Goal: Information Seeking & Learning: Learn about a topic

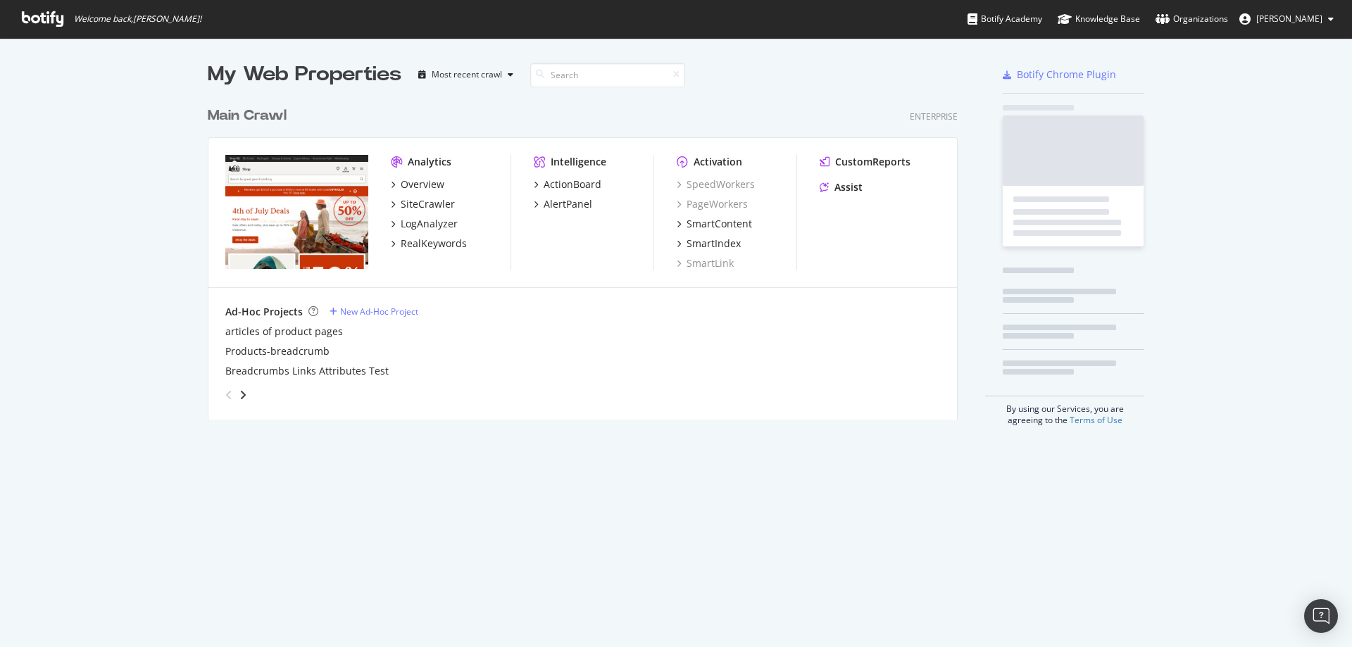
scroll to position [320, 751]
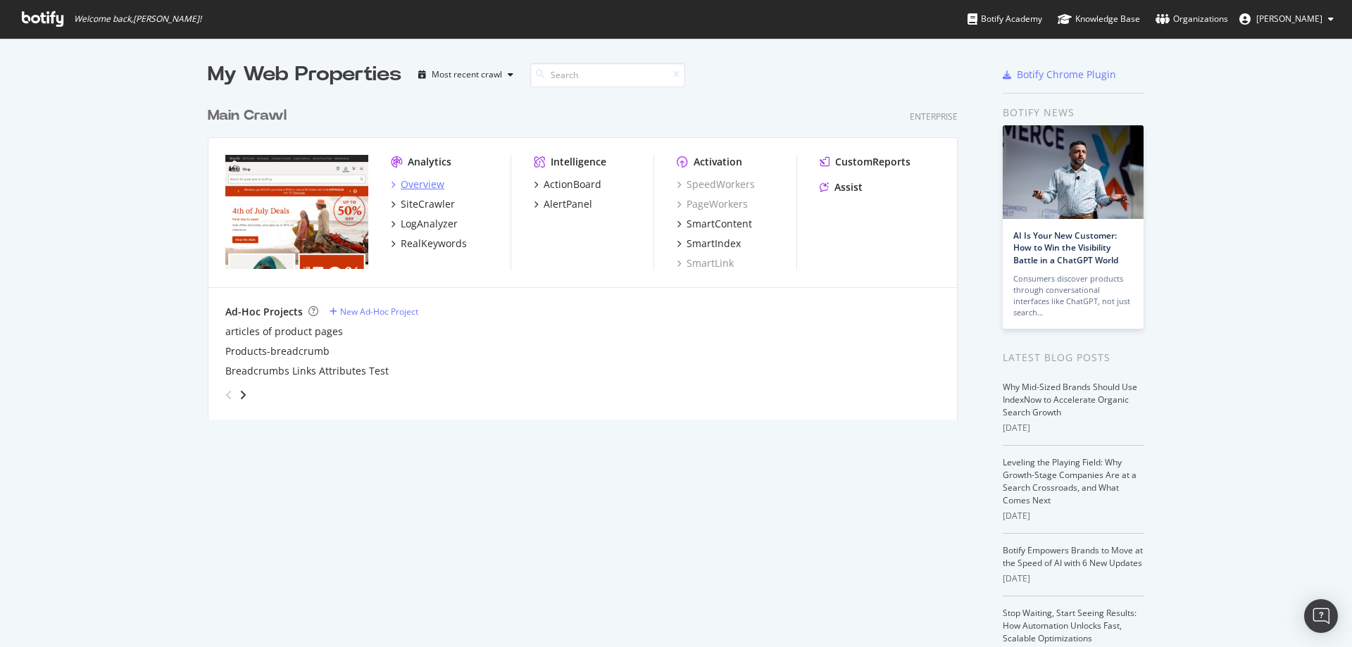
click at [431, 190] on div "Overview" at bounding box center [423, 184] width 44 height 14
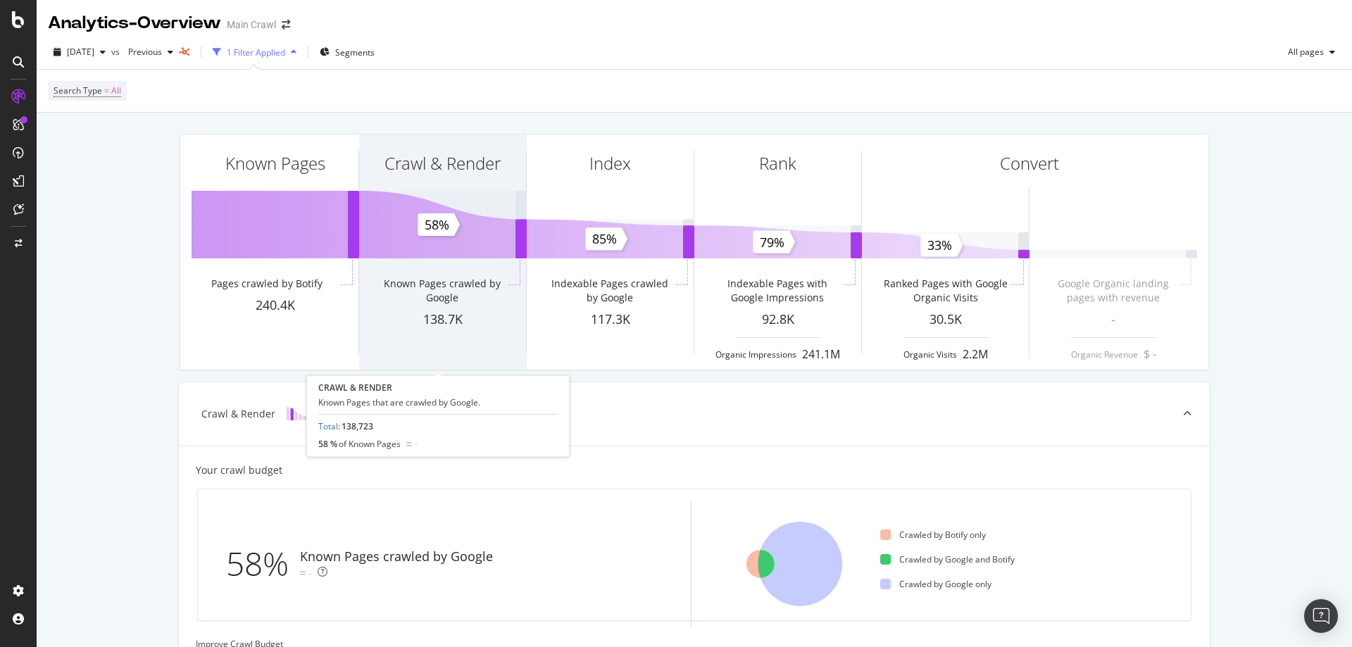
click at [456, 242] on div "Crawl & Render" at bounding box center [442, 189] width 167 height 108
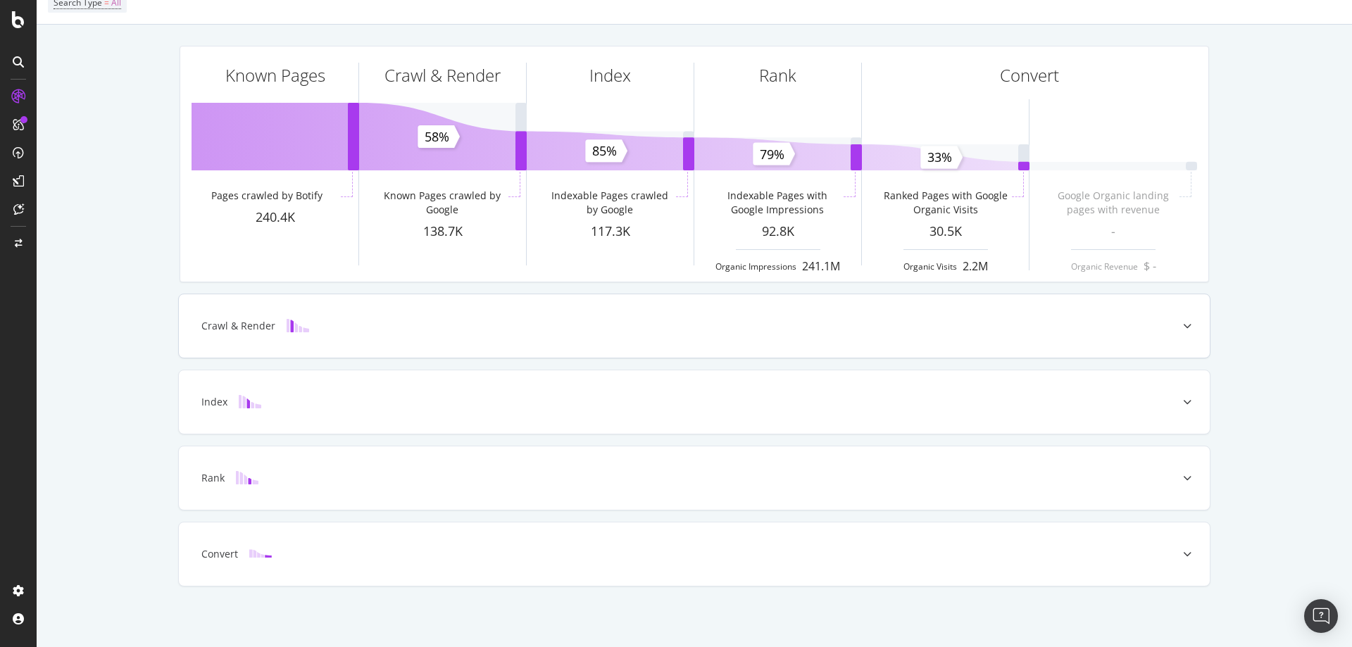
click at [380, 316] on div "Crawl & Render" at bounding box center [694, 325] width 1031 height 63
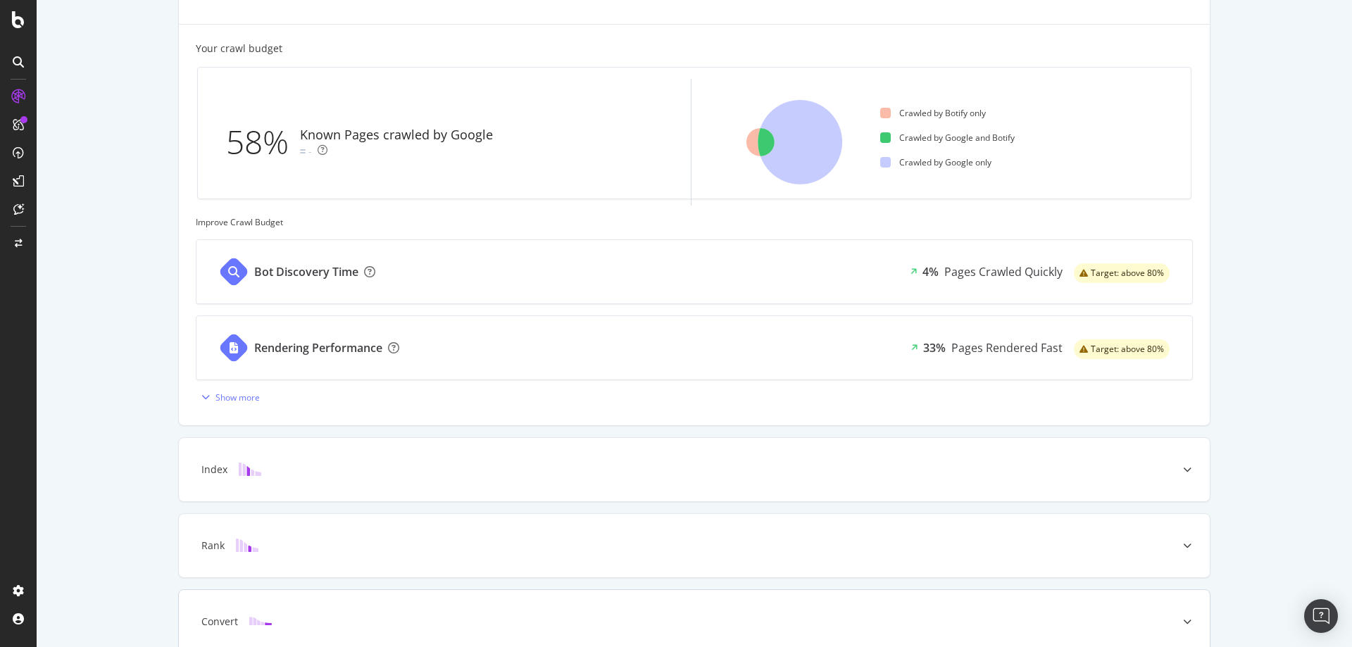
scroll to position [489, 0]
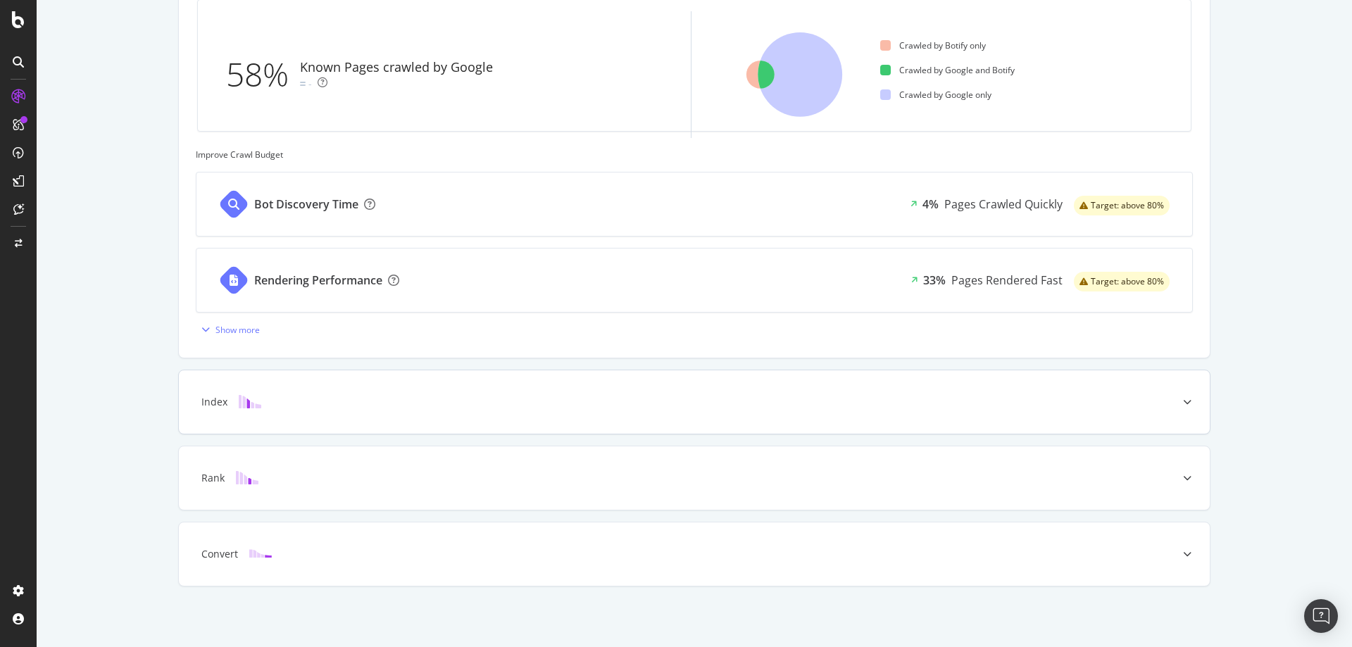
click at [322, 423] on div "Index" at bounding box center [694, 401] width 1031 height 63
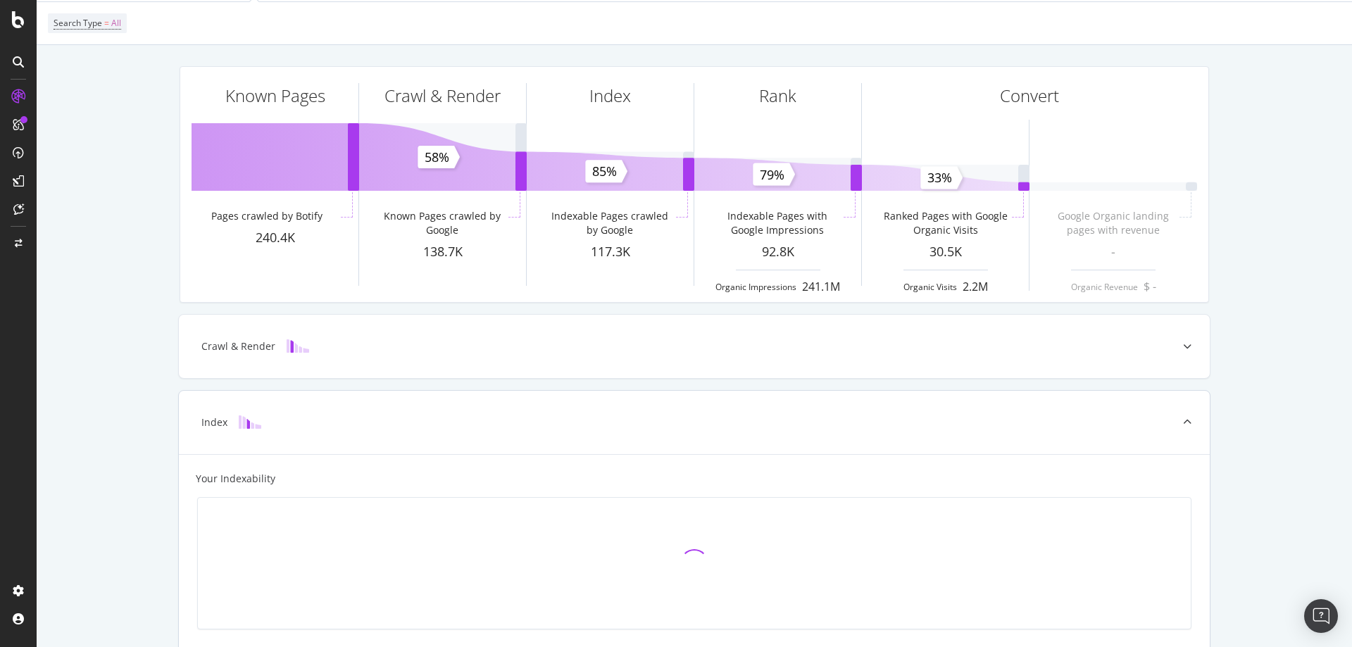
scroll to position [67, 0]
click at [432, 360] on div "Crawl & Render" at bounding box center [694, 347] width 1031 height 63
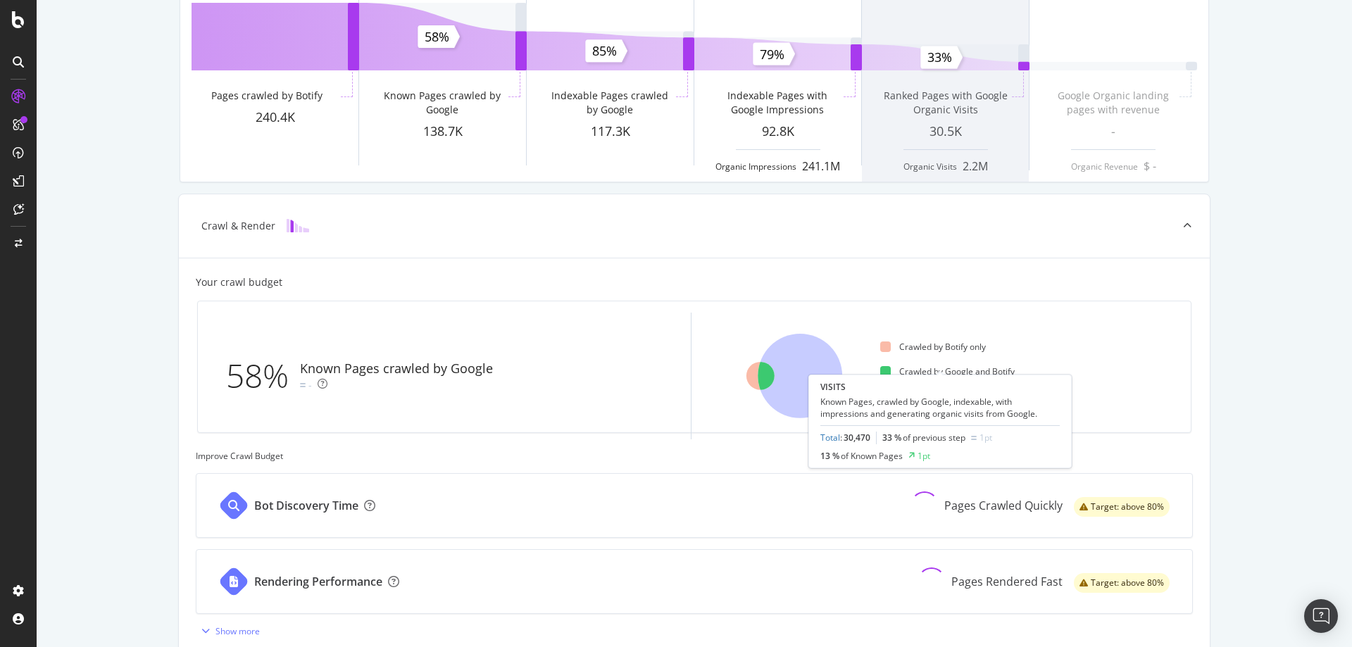
scroll to position [0, 0]
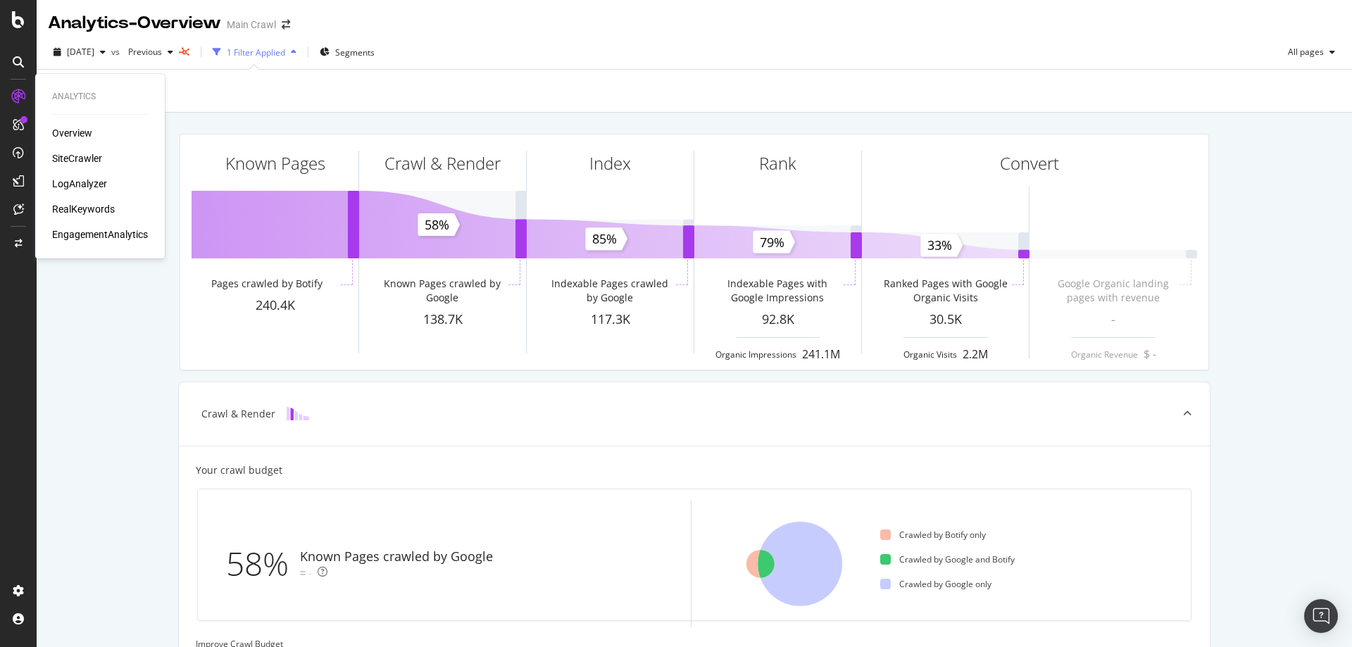
click at [85, 156] on div "SiteCrawler" at bounding box center [77, 158] width 50 height 14
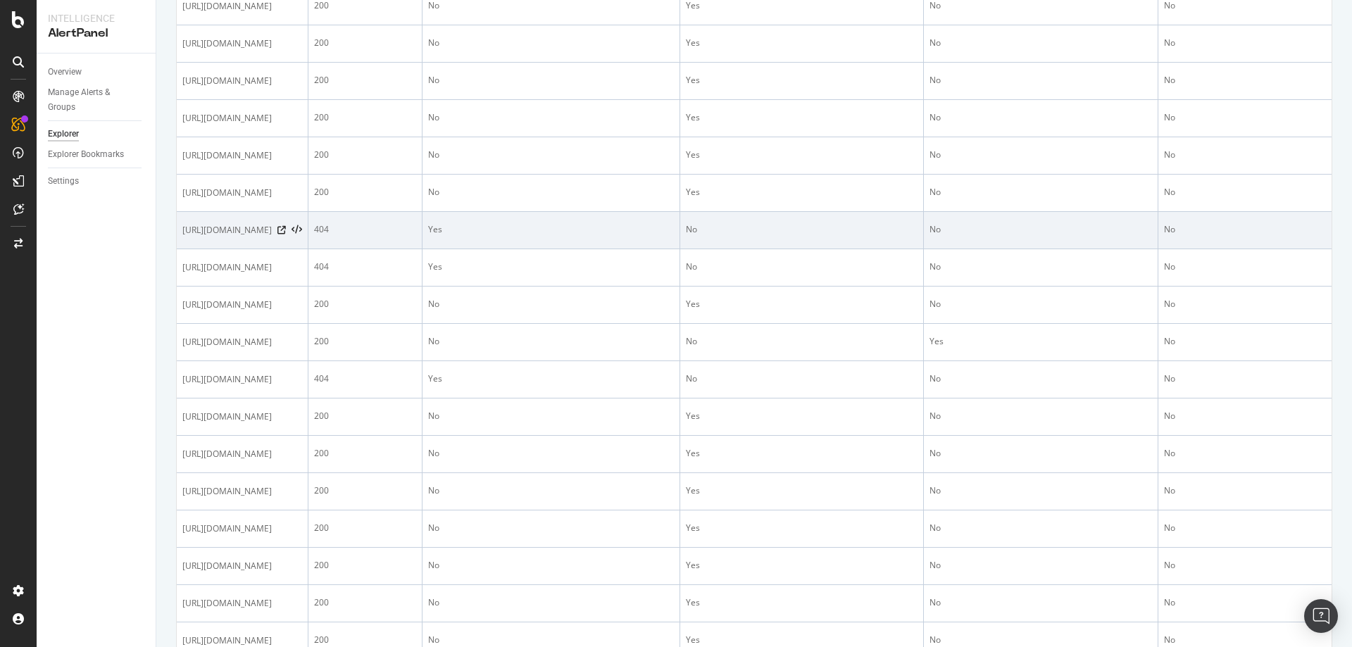
scroll to position [493, 0]
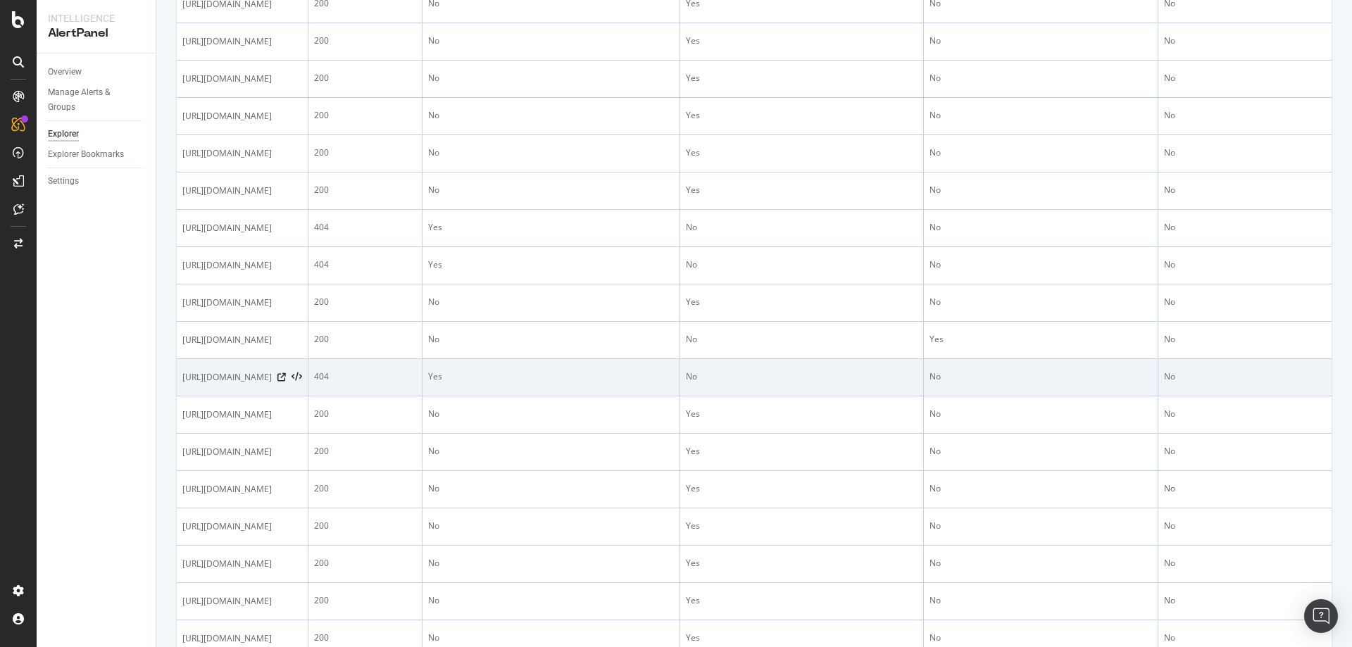
click at [302, 382] on div at bounding box center [289, 378] width 25 height 10
click at [286, 382] on icon at bounding box center [281, 377] width 8 height 8
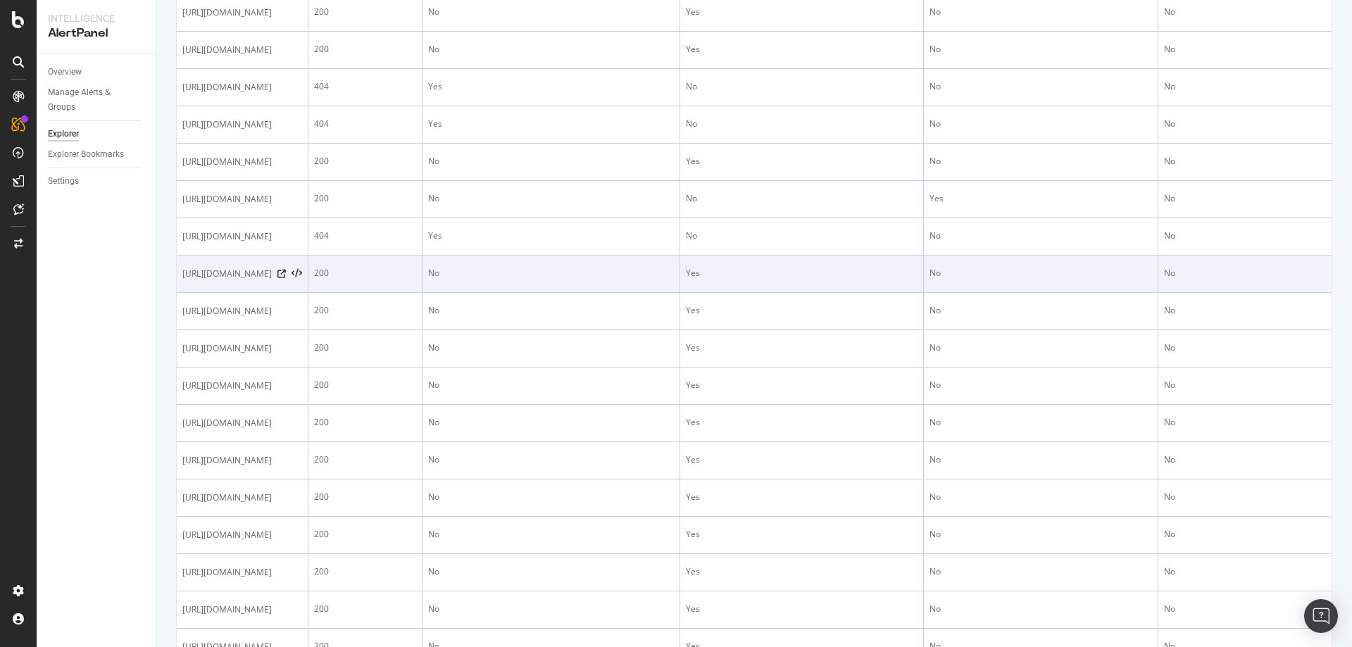
scroll to position [845, 0]
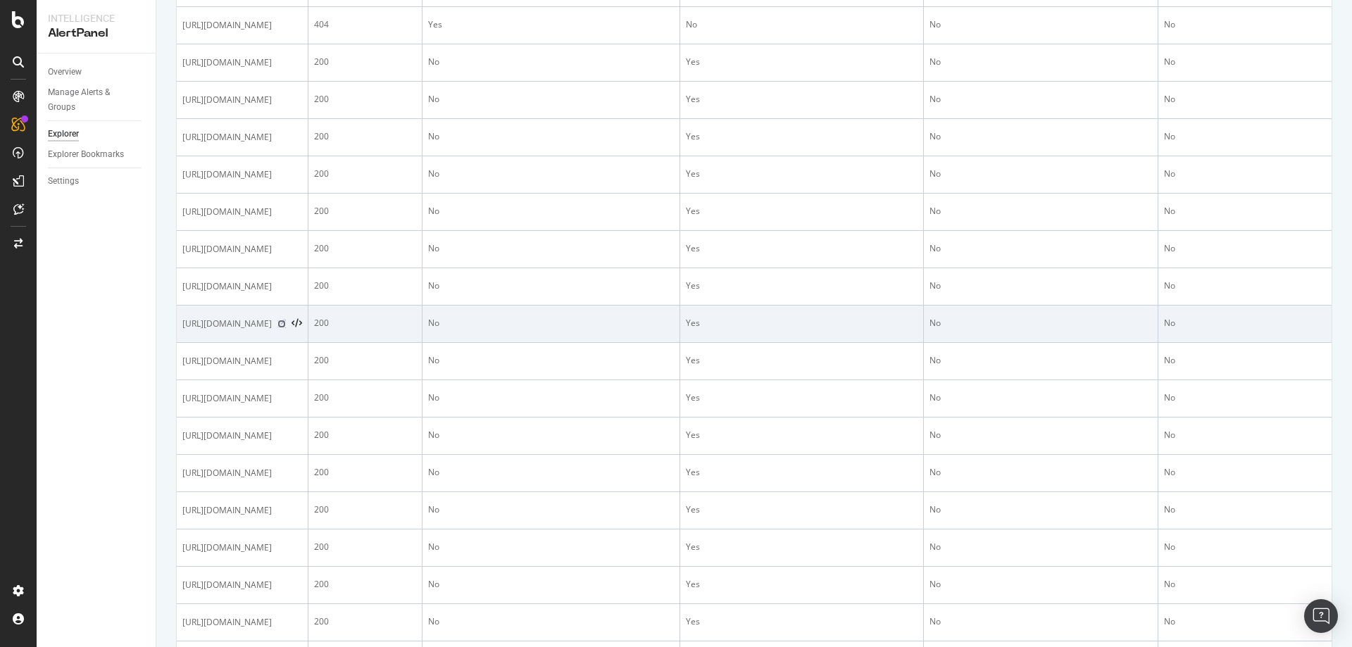
click at [286, 328] on icon at bounding box center [281, 324] width 8 height 8
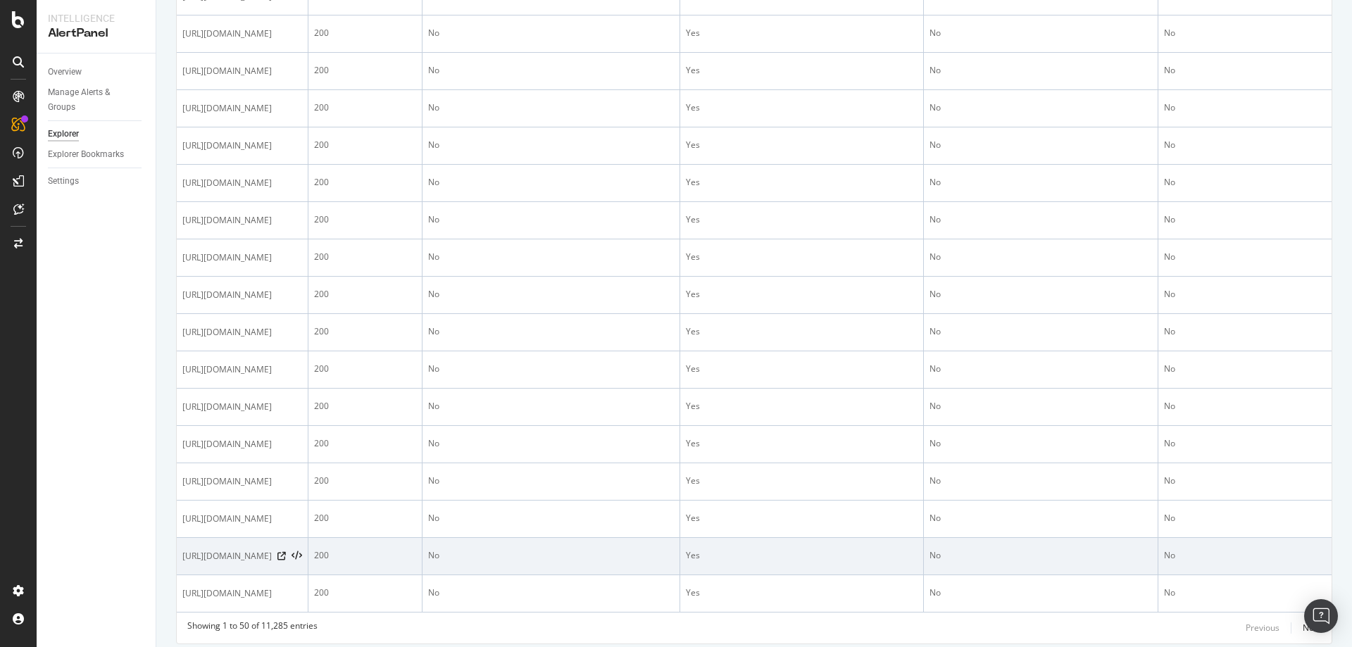
scroll to position [1668, 0]
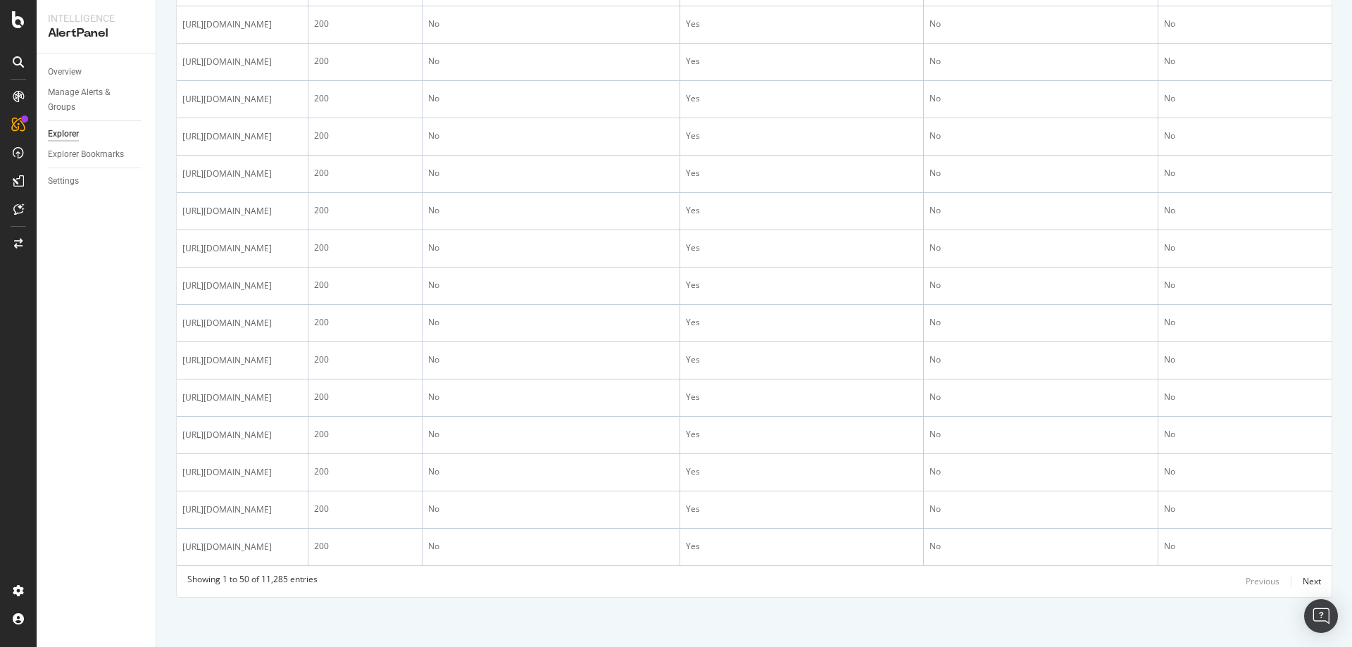
click at [131, 401] on div "Overview Manage Alerts & Groups Explorer Explorer Bookmarks Settings" at bounding box center [96, 351] width 119 height 594
click at [1304, 579] on div "Next" at bounding box center [1312, 581] width 18 height 12
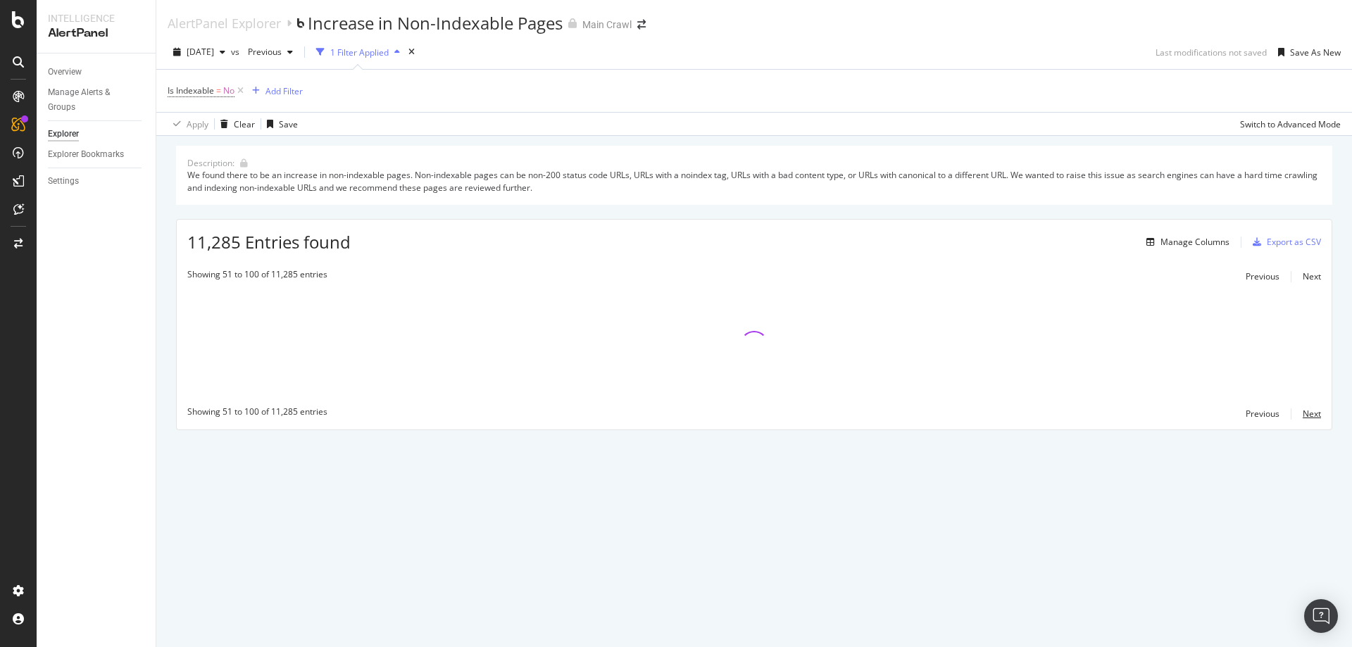
scroll to position [0, 0]
